Goal: Use online tool/utility: Utilize a website feature to perform a specific function

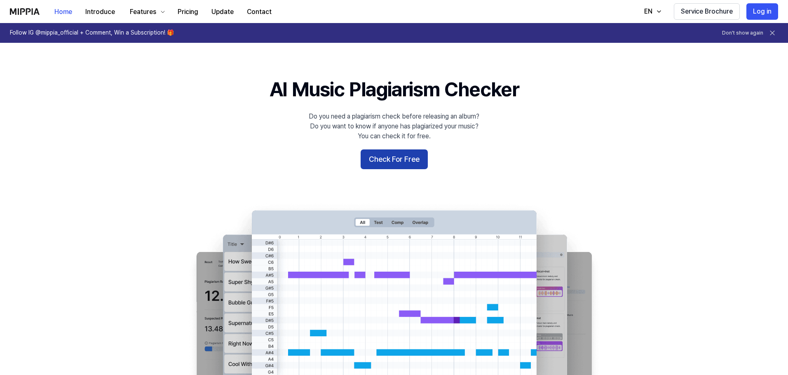
click at [414, 156] on button "Check For Free" at bounding box center [393, 160] width 67 height 20
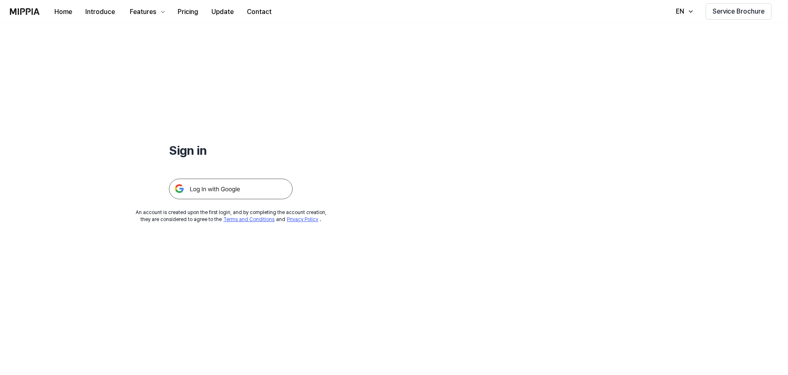
click at [220, 188] on img at bounding box center [231, 189] width 124 height 21
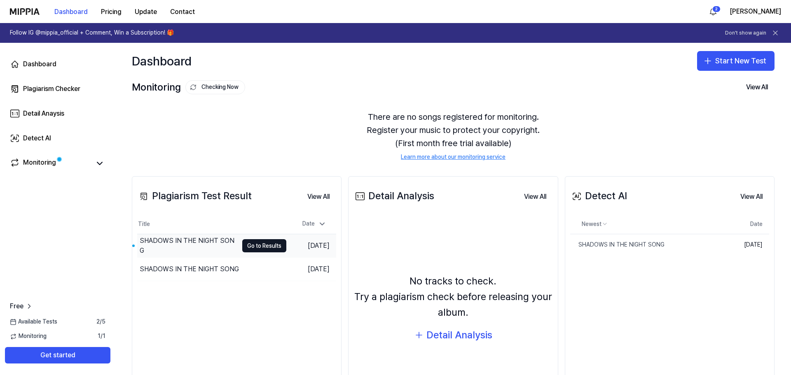
click at [185, 244] on div "SHADOWS IN THE NIGHT SONG" at bounding box center [189, 246] width 98 height 20
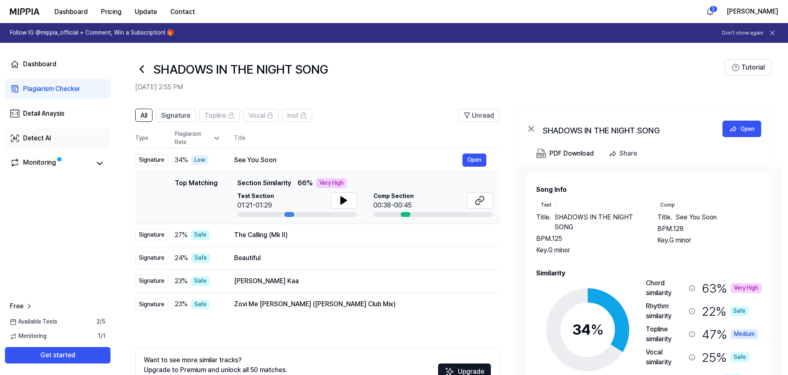
click at [37, 137] on div "Detect AI" at bounding box center [37, 138] width 28 height 10
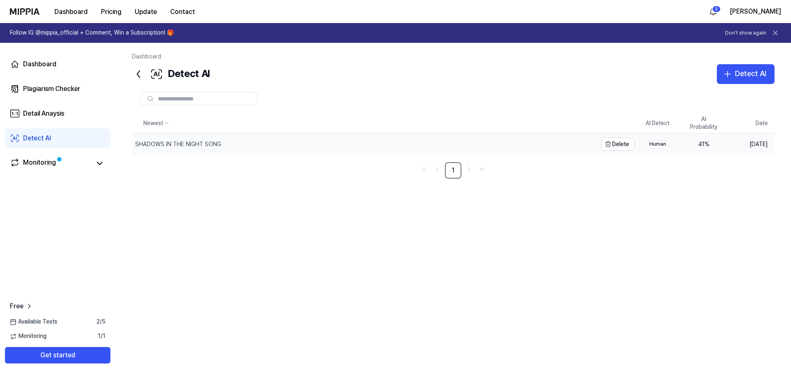
click at [195, 144] on div "SHADOWS IN THE NIGHT SONG" at bounding box center [178, 144] width 86 height 8
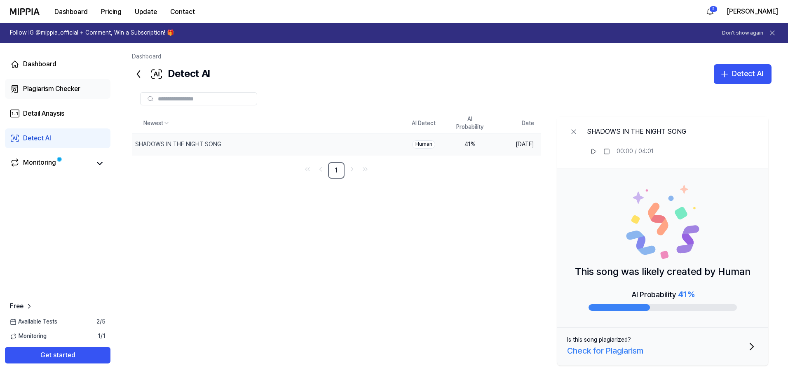
click at [40, 88] on div "Plagiarism Checker" at bounding box center [51, 89] width 57 height 10
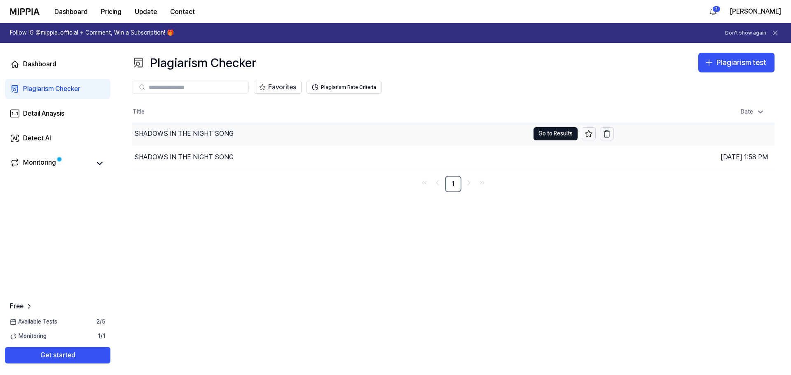
click at [198, 131] on div "SHADOWS IN THE NIGHT SONG" at bounding box center [183, 134] width 99 height 10
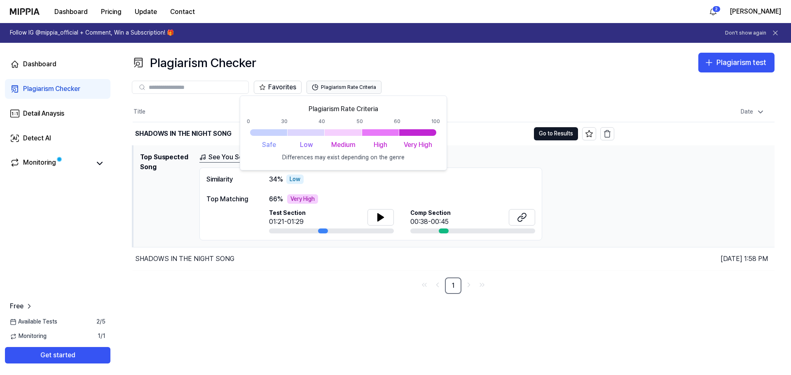
click at [333, 84] on button "Plagiarism Rate Criteria" at bounding box center [343, 87] width 75 height 13
